Goal: Information Seeking & Learning: Find specific fact

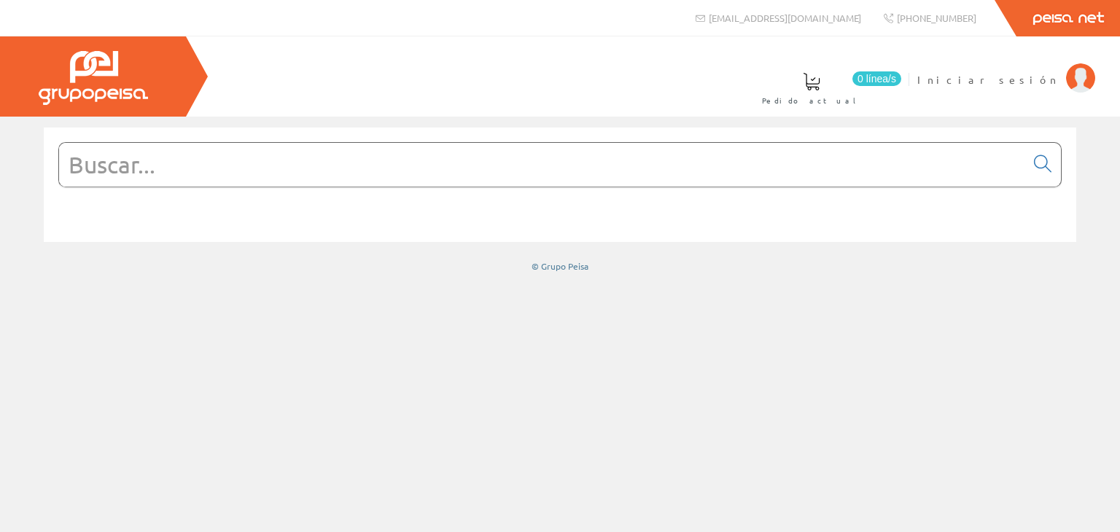
click at [327, 172] on input "text" at bounding box center [542, 165] width 966 height 44
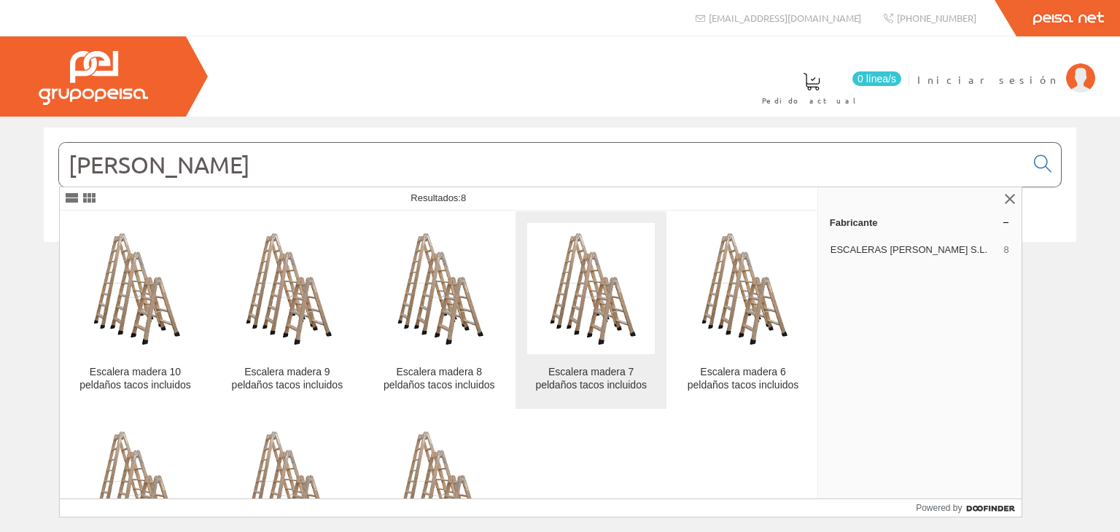
type input "[PERSON_NAME]"
click at [536, 370] on div "Escalera madera 7 peldaños tacos incluidos" at bounding box center [591, 379] width 128 height 26
